Goal: Information Seeking & Learning: Learn about a topic

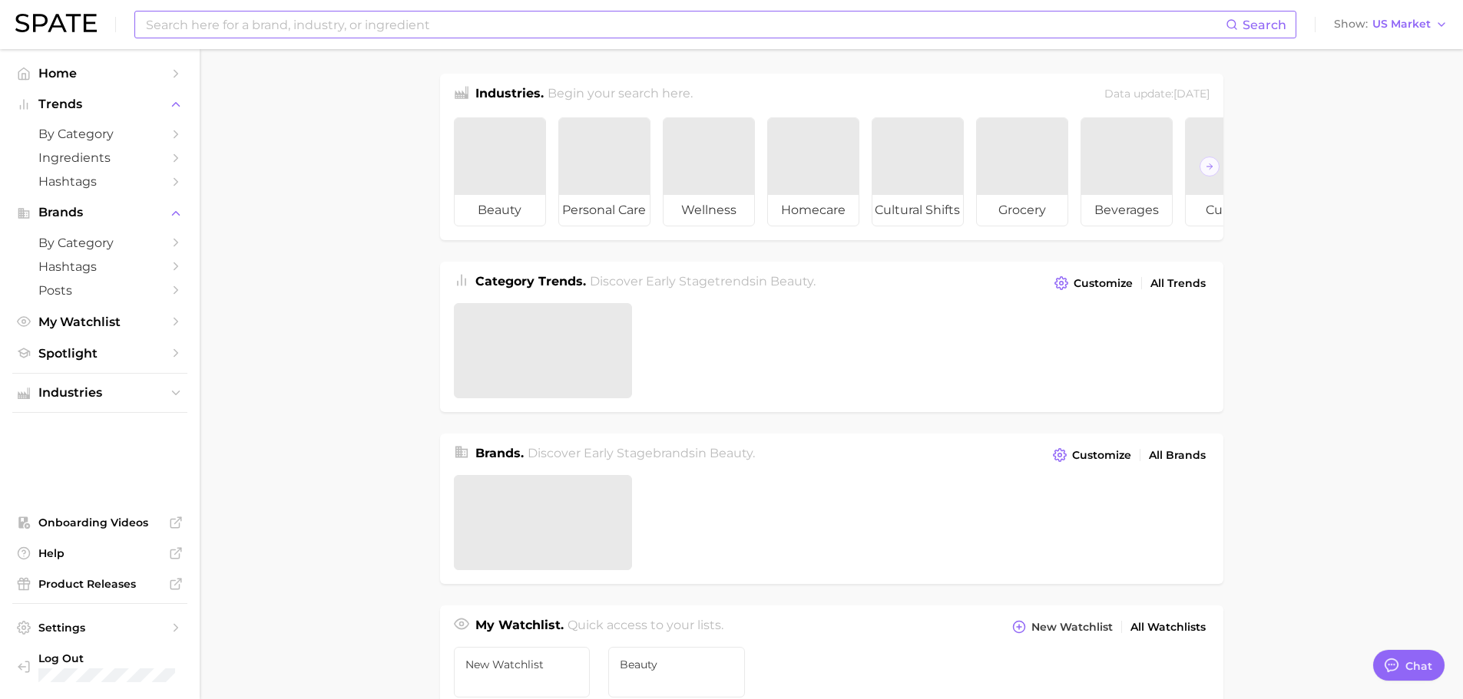
click at [372, 22] on input at bounding box center [684, 25] width 1081 height 26
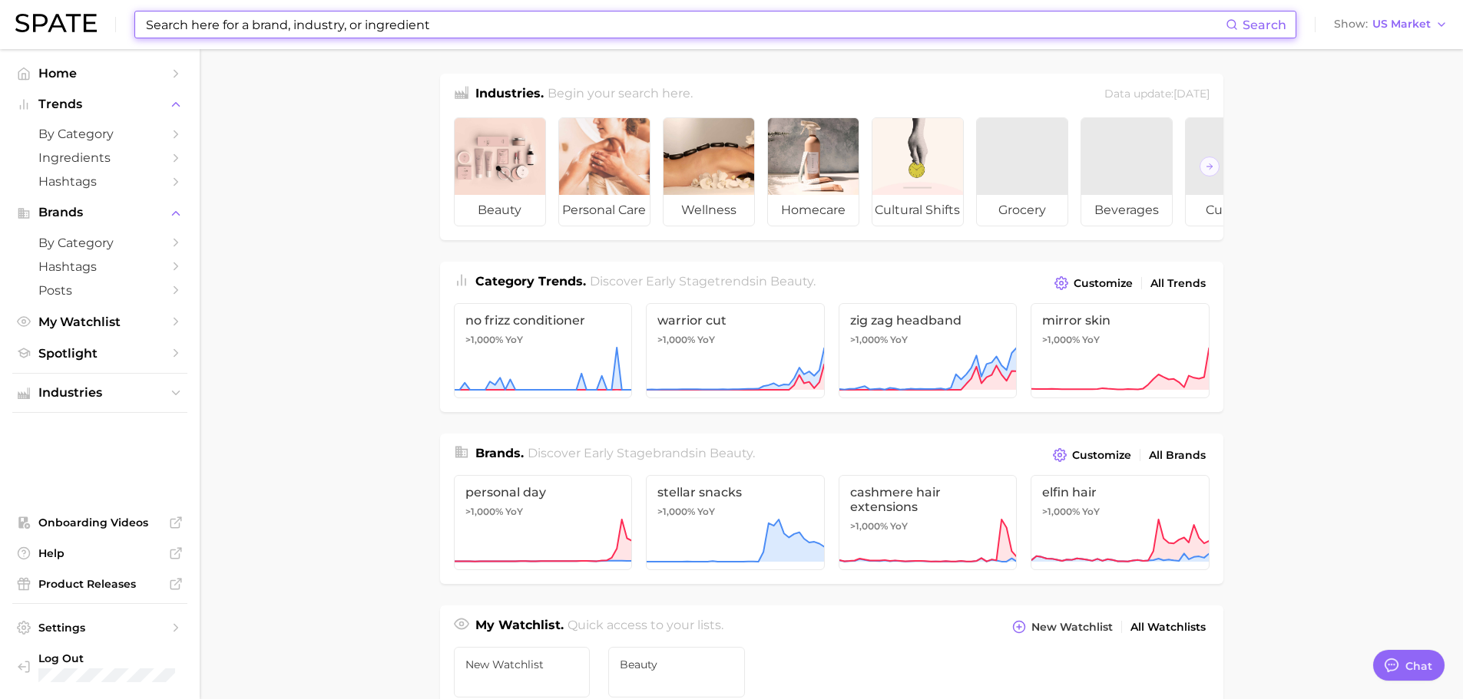
paste input "methylene blue"
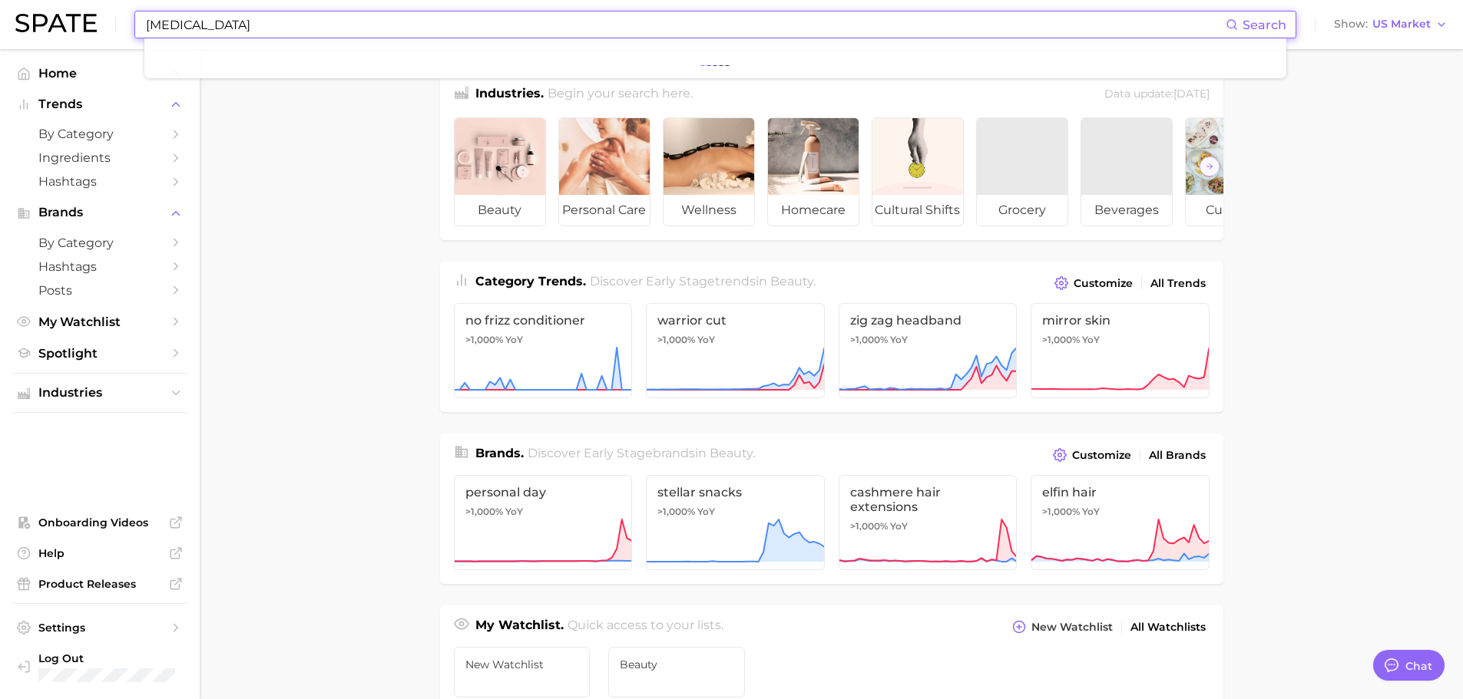
type input "methylene blue"
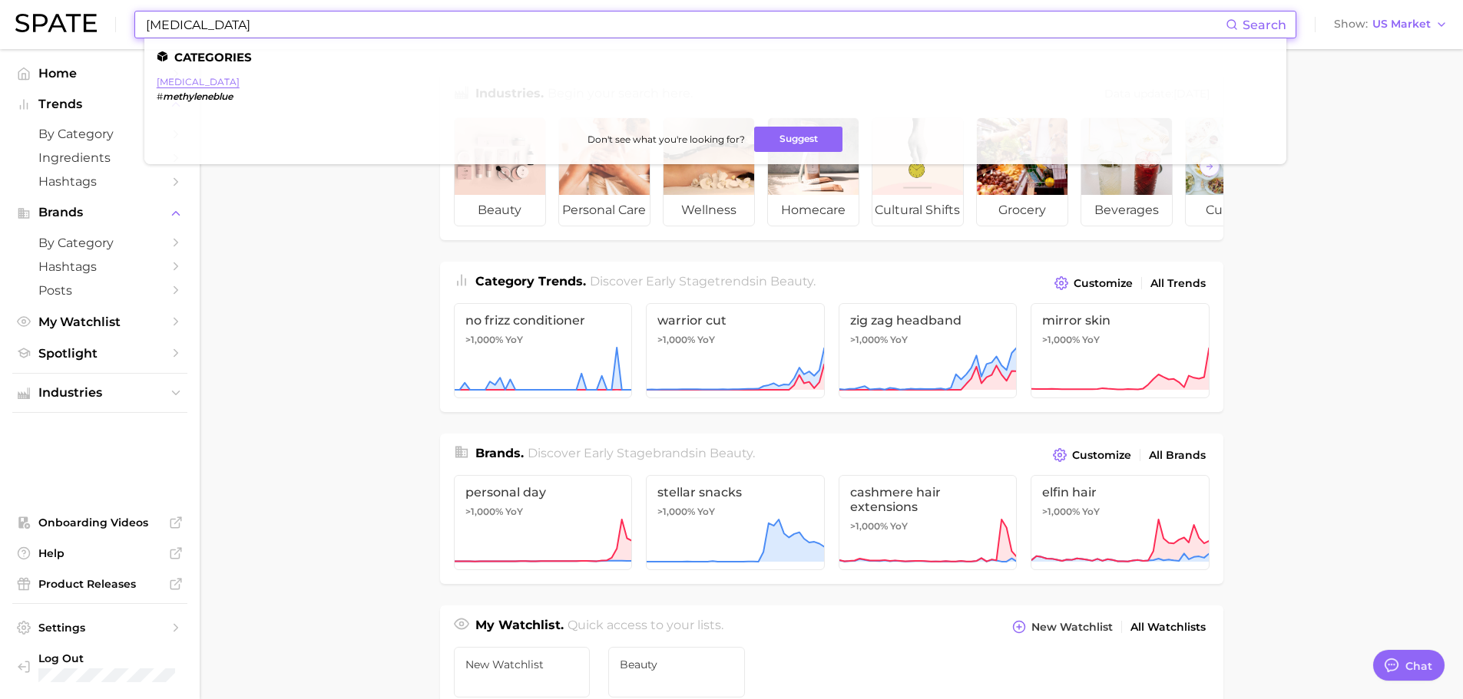
click at [210, 80] on link "methylene blue" at bounding box center [198, 82] width 83 height 12
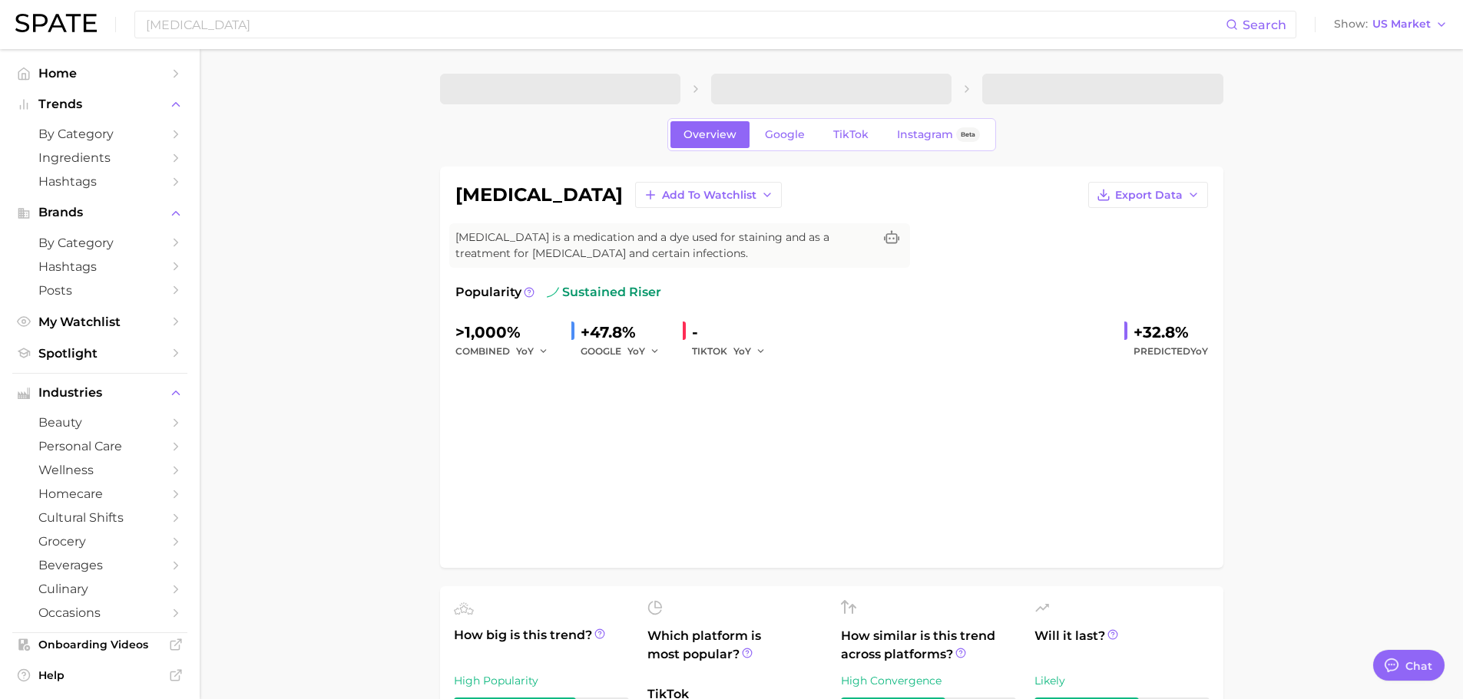
type textarea "x"
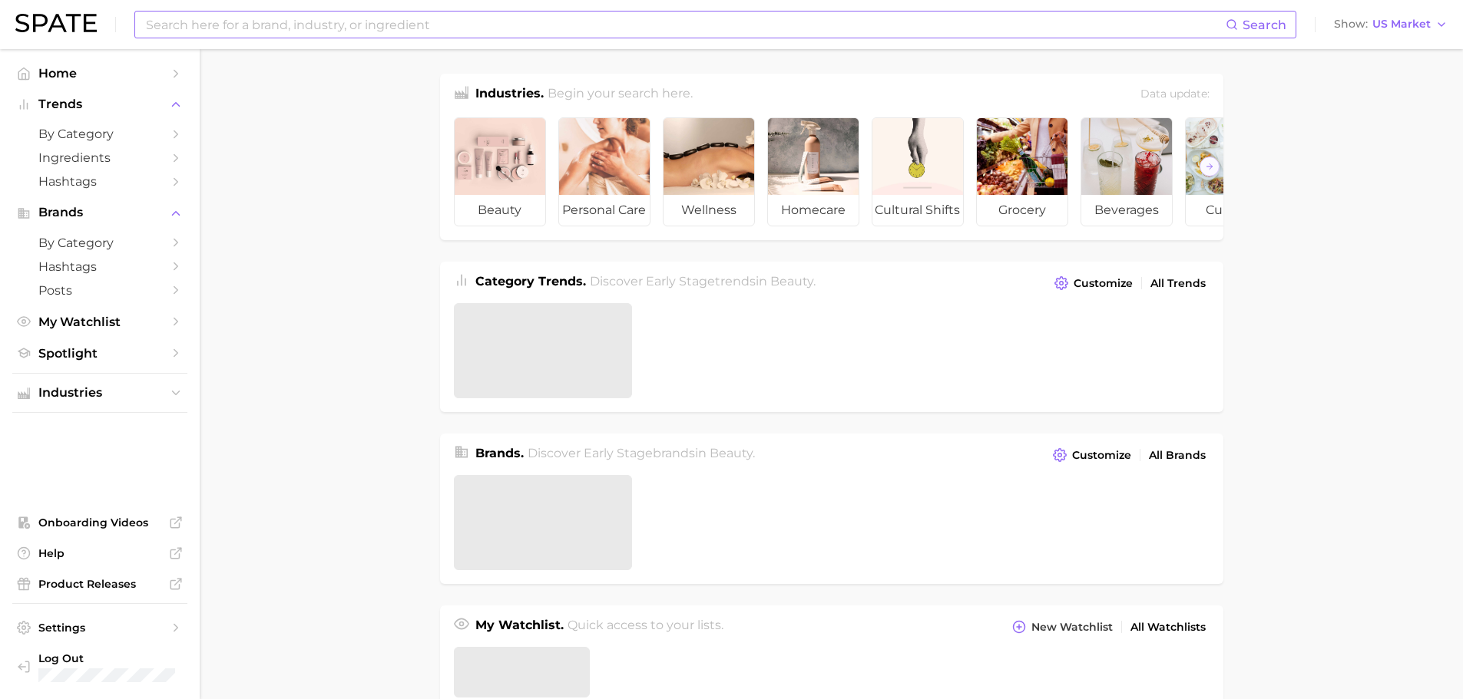
click at [548, 26] on input at bounding box center [684, 25] width 1081 height 26
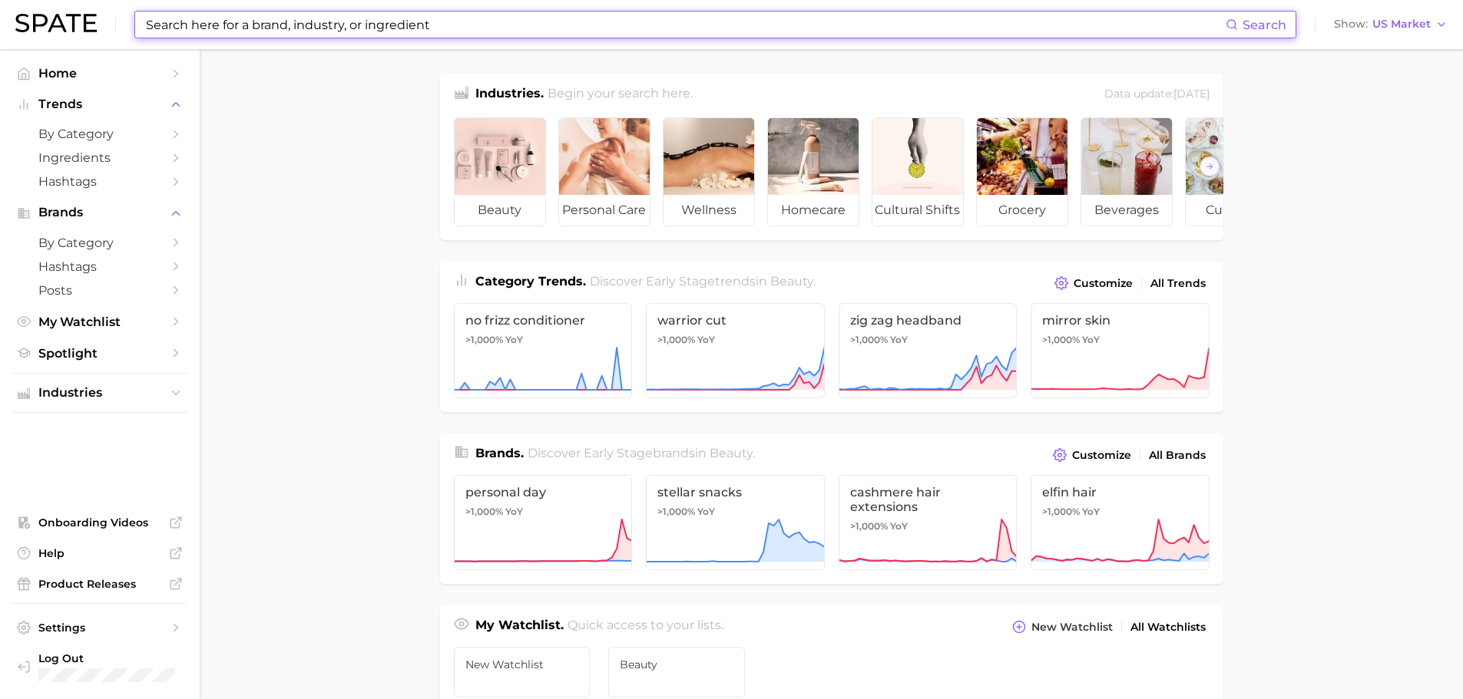
click at [537, 21] on input at bounding box center [684, 25] width 1081 height 26
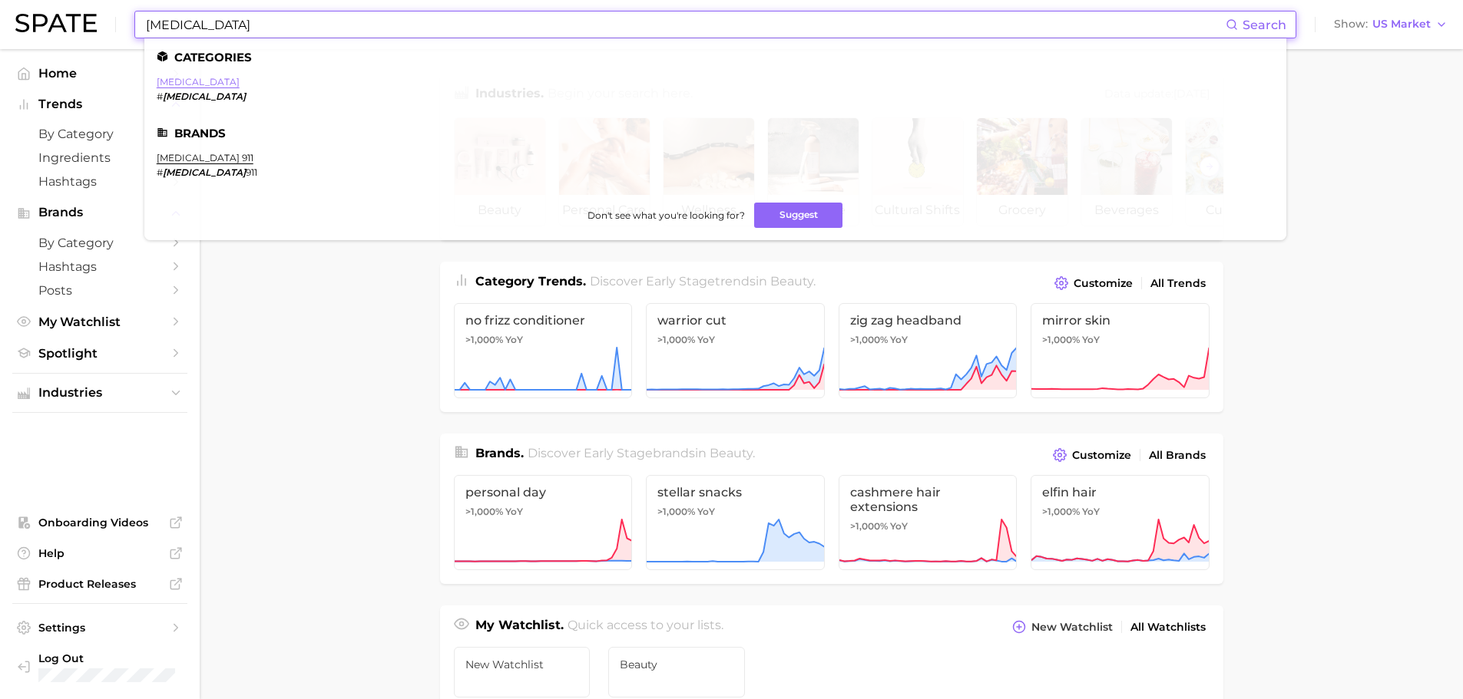
type input "[MEDICAL_DATA]"
click at [180, 87] on link "[MEDICAL_DATA]" at bounding box center [198, 82] width 83 height 12
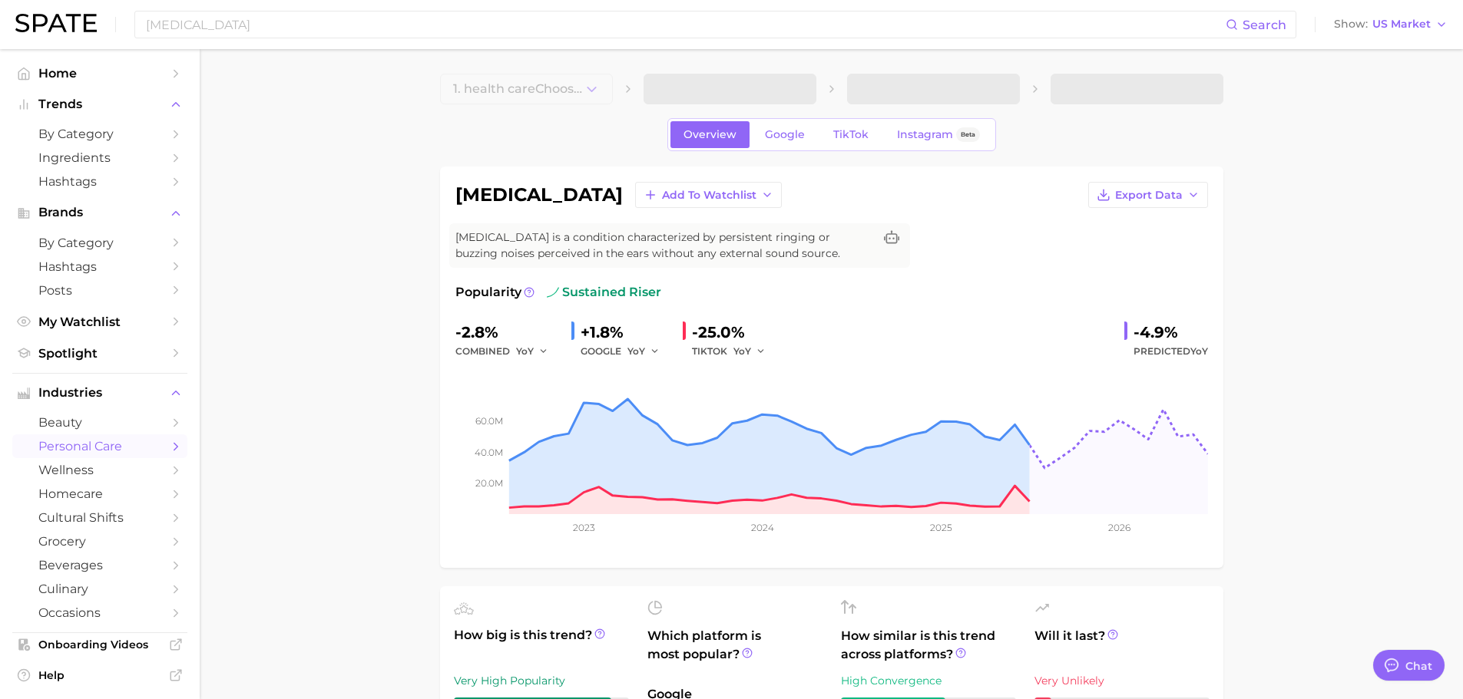
type textarea "x"
click at [917, 133] on span "Instagram" at bounding box center [925, 134] width 56 height 13
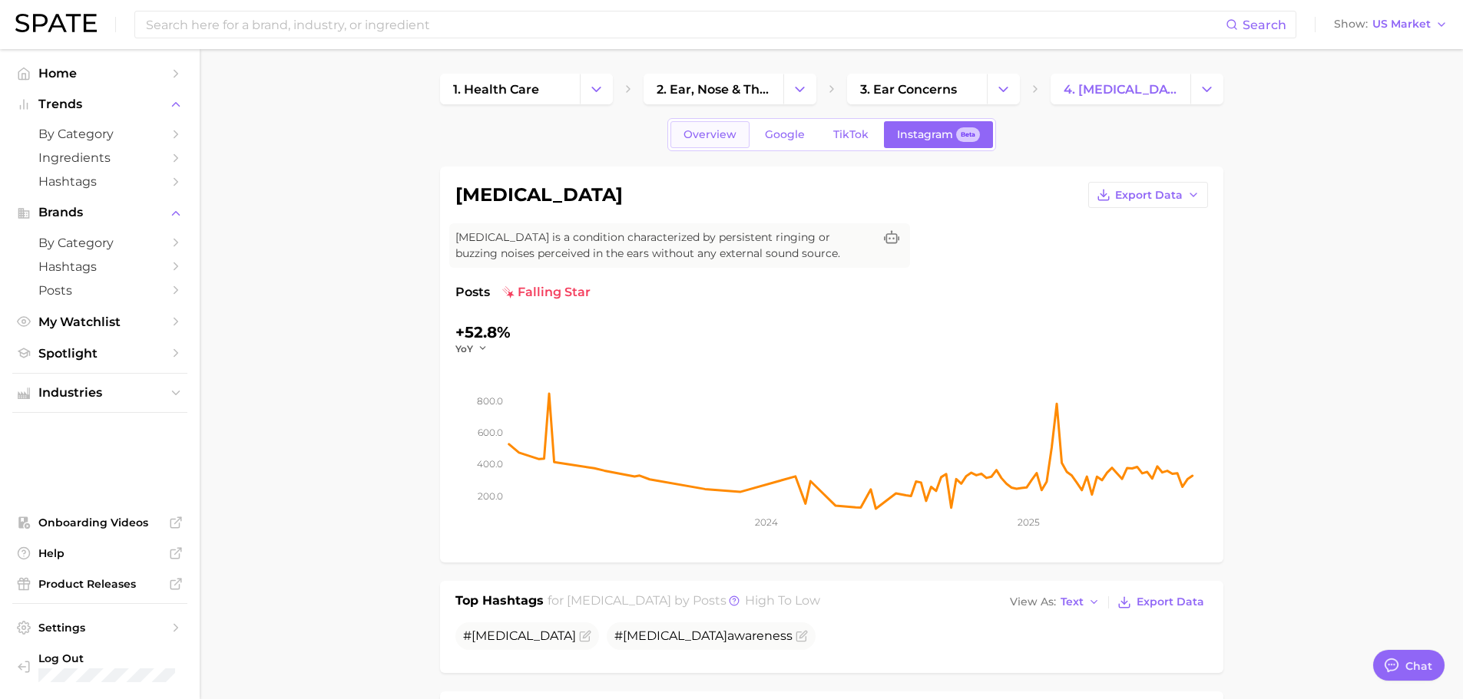
click at [712, 132] on span "Overview" at bounding box center [709, 134] width 53 height 13
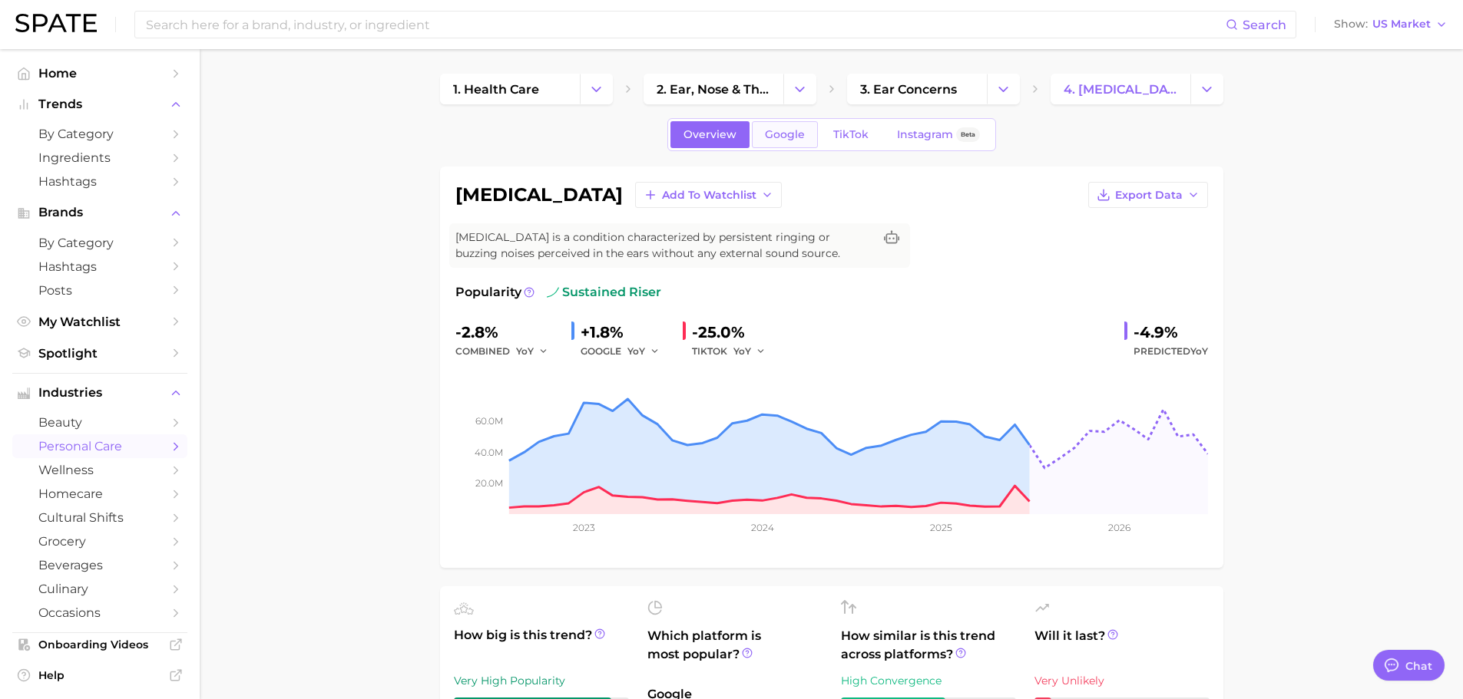
click at [781, 133] on span "Google" at bounding box center [785, 134] width 40 height 13
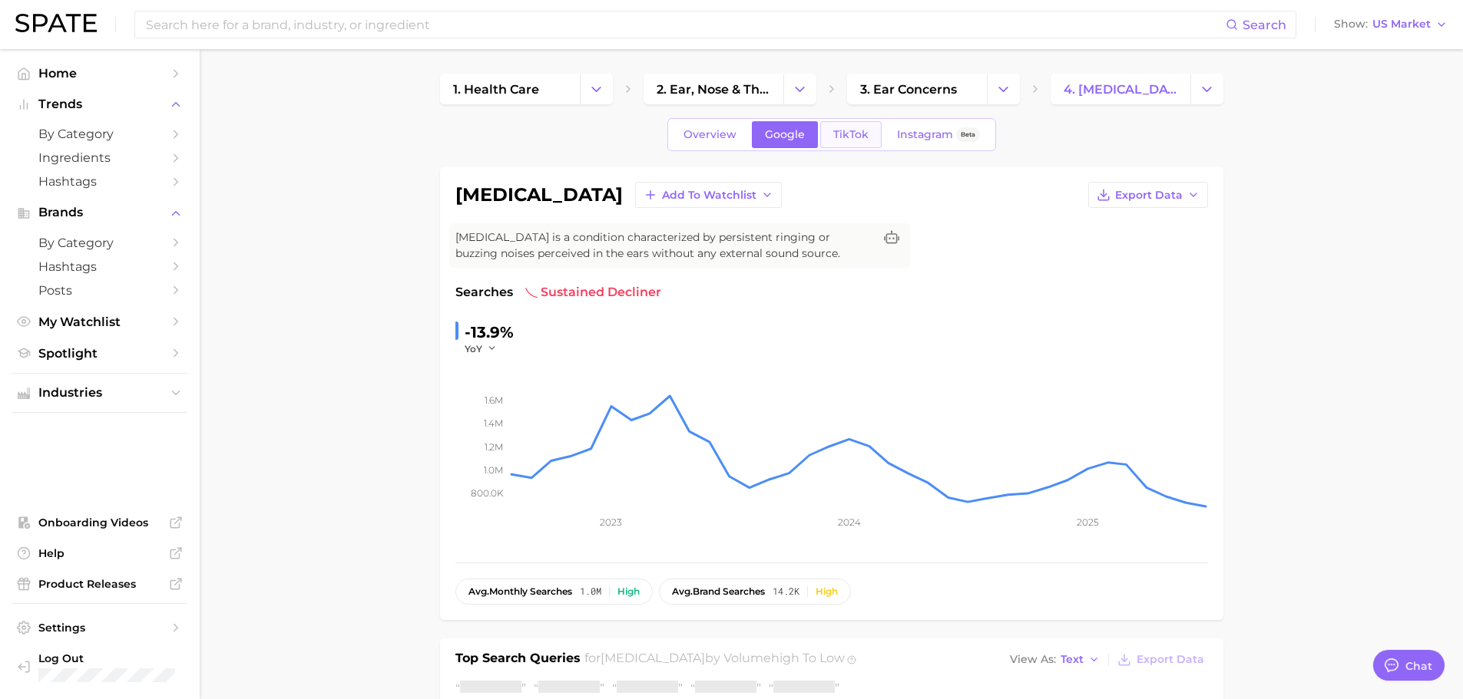
click at [842, 137] on span "TikTok" at bounding box center [850, 134] width 35 height 13
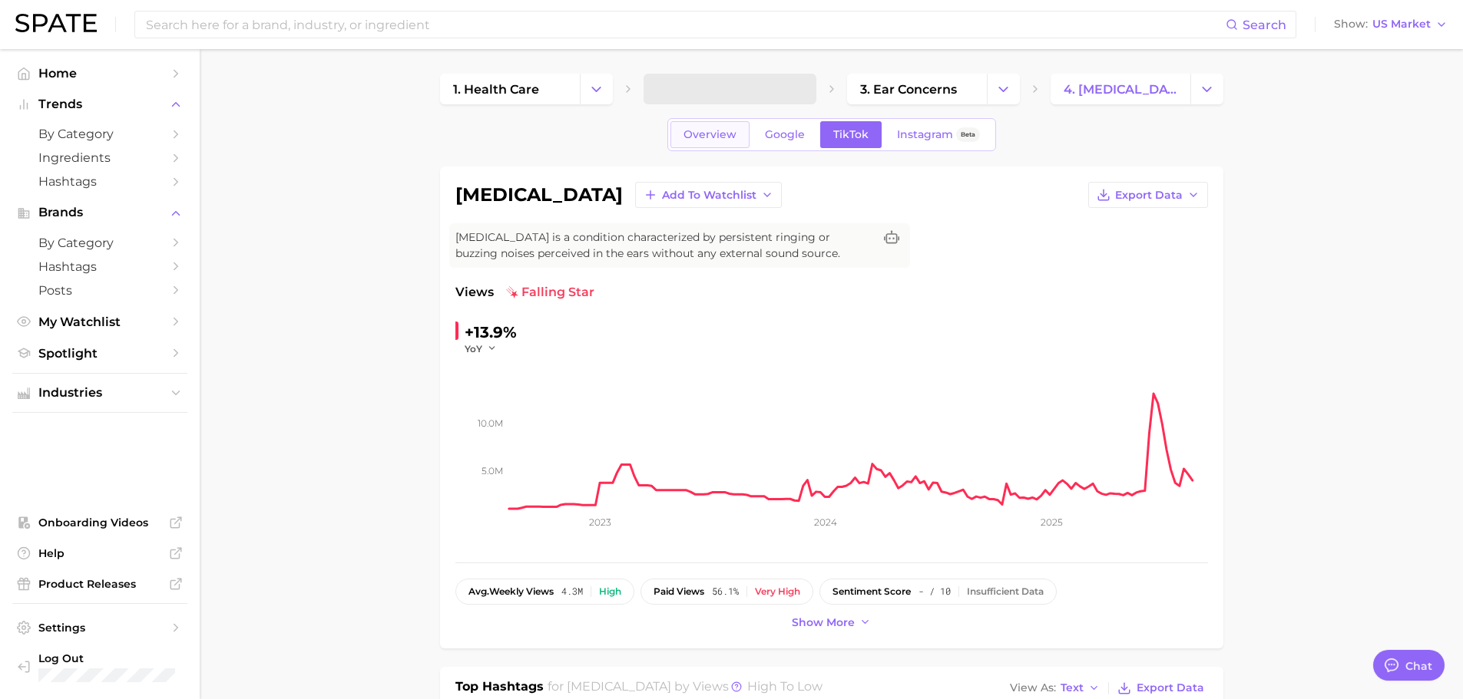
click at [691, 138] on span "Overview" at bounding box center [709, 134] width 53 height 13
